Goal: Information Seeking & Learning: Learn about a topic

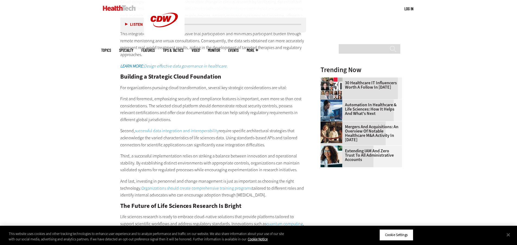
scroll to position [786, 0]
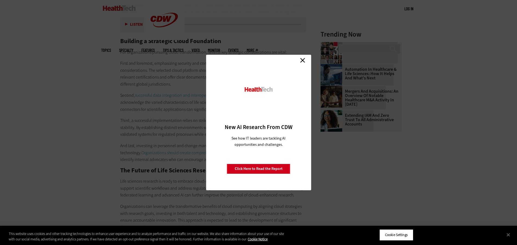
click at [299, 59] on link "Close" at bounding box center [302, 60] width 8 height 8
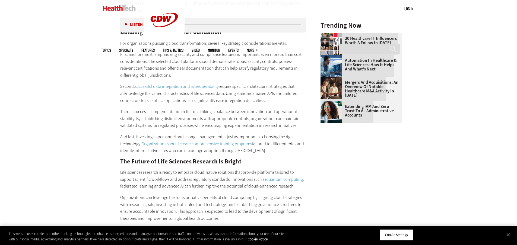
scroll to position [759, 0]
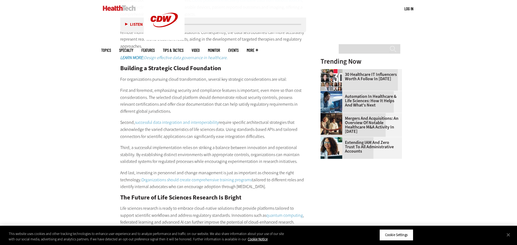
click at [345, 76] on link "30 Healthcare IT Influencers Worth a Follow in [DATE]" at bounding box center [359, 76] width 78 height 9
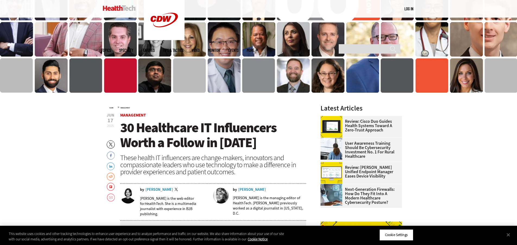
scroll to position [565, 0]
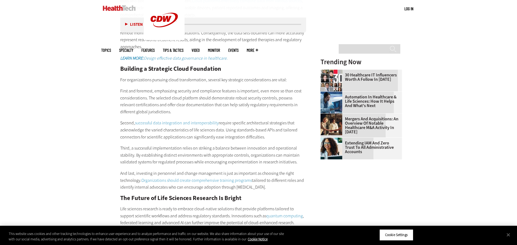
scroll to position [759, 0]
click at [340, 105] on img at bounding box center [331, 102] width 22 height 22
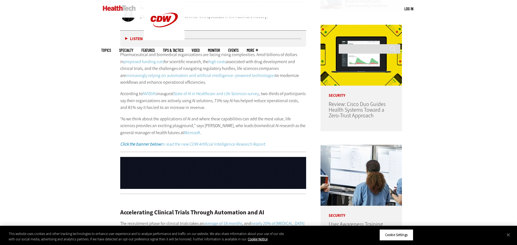
scroll to position [380, 0]
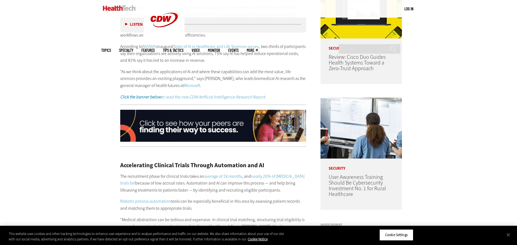
click at [170, 130] on img at bounding box center [213, 126] width 186 height 32
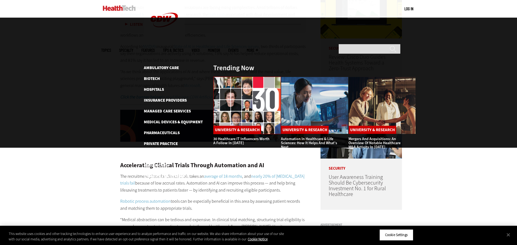
click at [257, 77] on img at bounding box center [247, 105] width 68 height 57
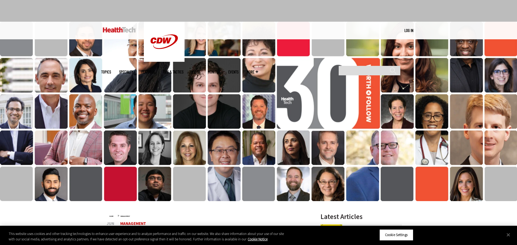
click at [462, 50] on img at bounding box center [258, 112] width 517 height 180
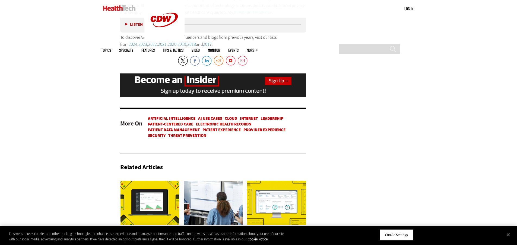
scroll to position [3200, 0]
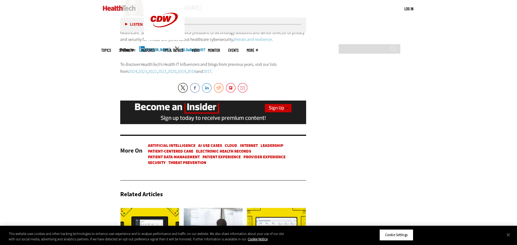
click at [175, 143] on link "Artificial Intelligence" at bounding box center [171, 145] width 47 height 5
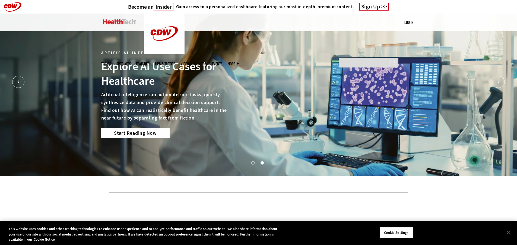
click at [130, 133] on link "Start Reading Now" at bounding box center [135, 133] width 68 height 10
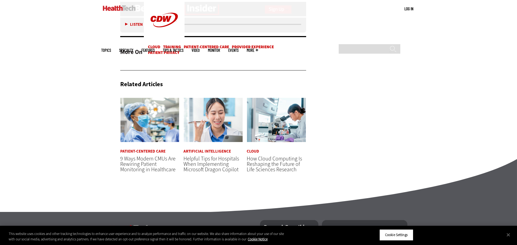
scroll to position [1327, 0]
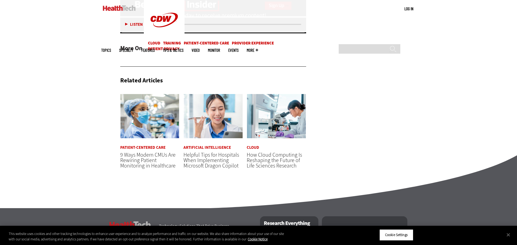
click at [262, 151] on span "How Cloud Computing Is Reshaping the Future of Life Sciences Research" at bounding box center [273, 160] width 55 height 18
